Goal: Task Accomplishment & Management: Use online tool/utility

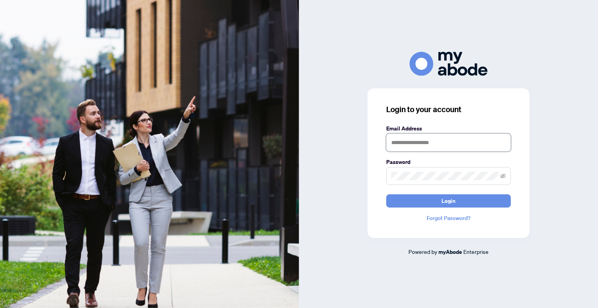
click at [411, 138] on input "text" at bounding box center [448, 142] width 124 height 18
type input "**********"
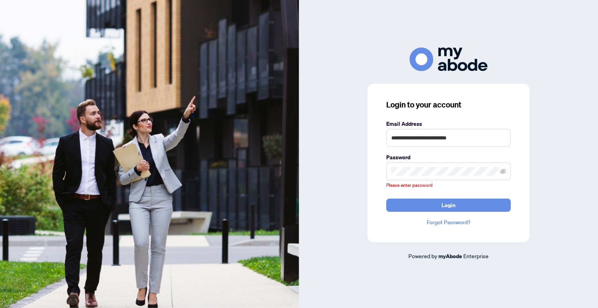
click at [367, 164] on div "**********" at bounding box center [448, 163] width 162 height 158
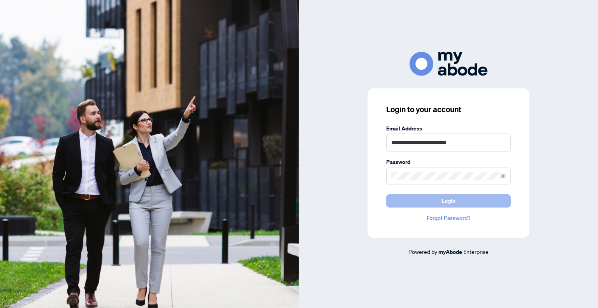
click at [447, 202] on span "Login" at bounding box center [448, 201] width 14 height 12
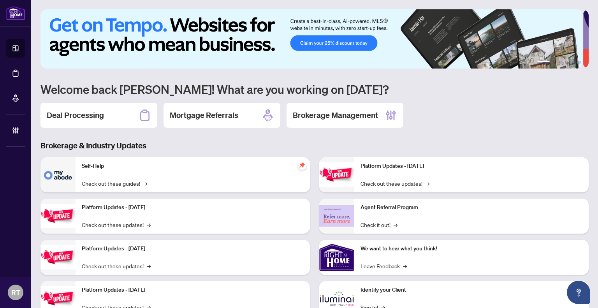
click at [94, 119] on h2 "Deal Processing" at bounding box center [75, 115] width 57 height 11
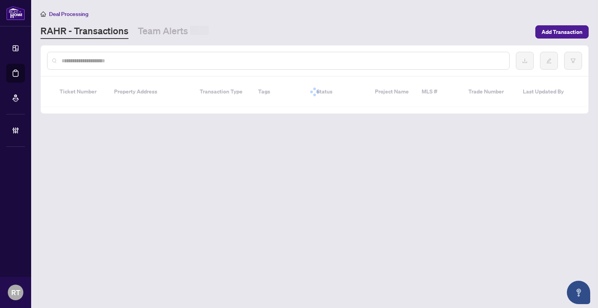
click at [149, 60] on input "text" at bounding box center [281, 60] width 441 height 9
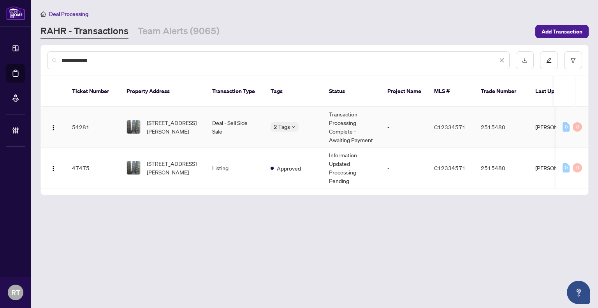
type input "**********"
click at [199, 129] on td "2210-8 Mercer St, Toronto, Ontario M5V 0C4, Canada" at bounding box center [163, 127] width 86 height 41
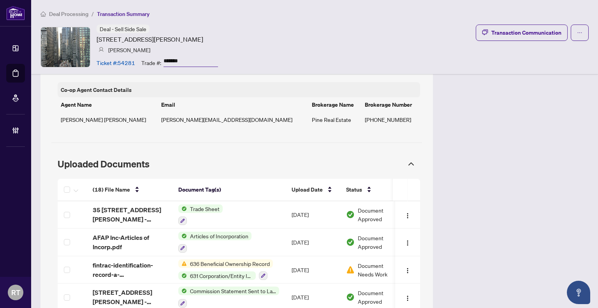
scroll to position [739, 0]
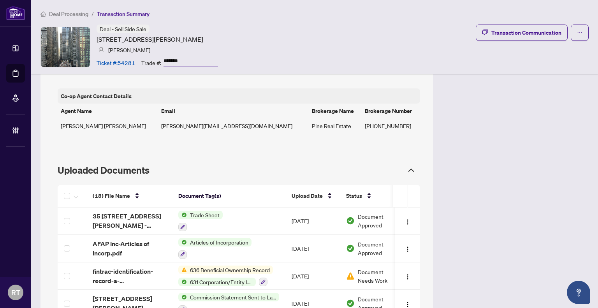
click at [496, 42] on div "Deal - Sell Side Sale [STREET_ADDRESS][PERSON_NAME] [PERSON_NAME] Ticket #: 542…" at bounding box center [314, 47] width 548 height 45
click at [509, 31] on div "Transaction Communication" at bounding box center [526, 32] width 70 height 12
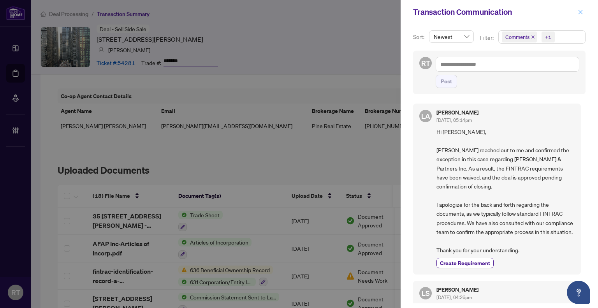
click at [584, 10] on button "button" at bounding box center [580, 11] width 10 height 9
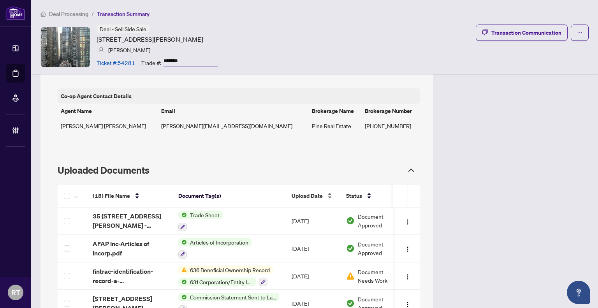
scroll to position [778, 0]
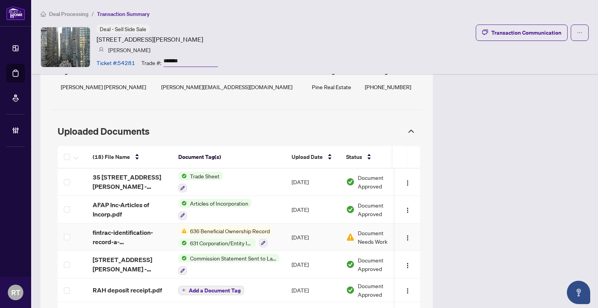
click at [291, 238] on td "[DATE]" at bounding box center [312, 237] width 54 height 28
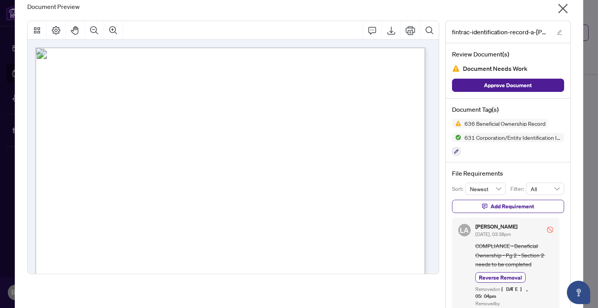
scroll to position [0, 0]
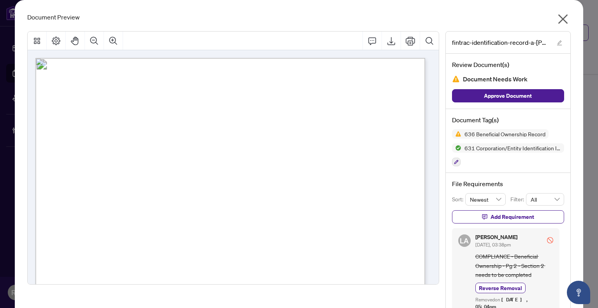
drag, startPoint x: 563, startPoint y: 13, endPoint x: 557, endPoint y: 7, distance: 8.3
click at [563, 9] on div "Document Preview fintrac-identification-record-a-[PERSON_NAME]-_-partners-inc-2…" at bounding box center [299, 175] width 568 height 351
click at [565, 18] on icon "close" at bounding box center [562, 19] width 12 height 12
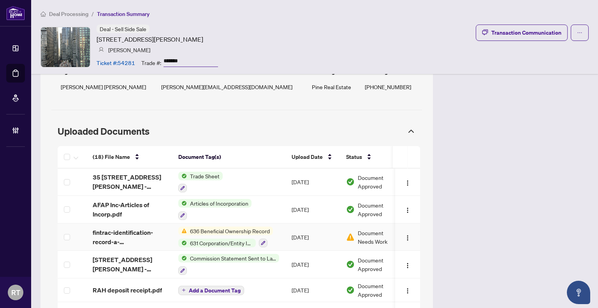
click at [287, 237] on td "[DATE]" at bounding box center [312, 237] width 54 height 28
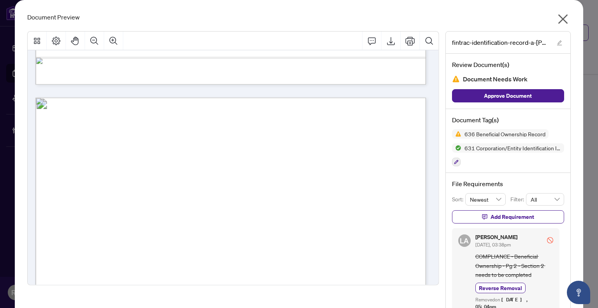
scroll to position [3073, 0]
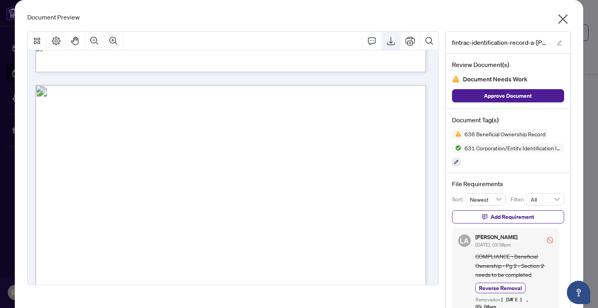
click at [390, 40] on icon "Export" at bounding box center [390, 40] width 9 height 9
